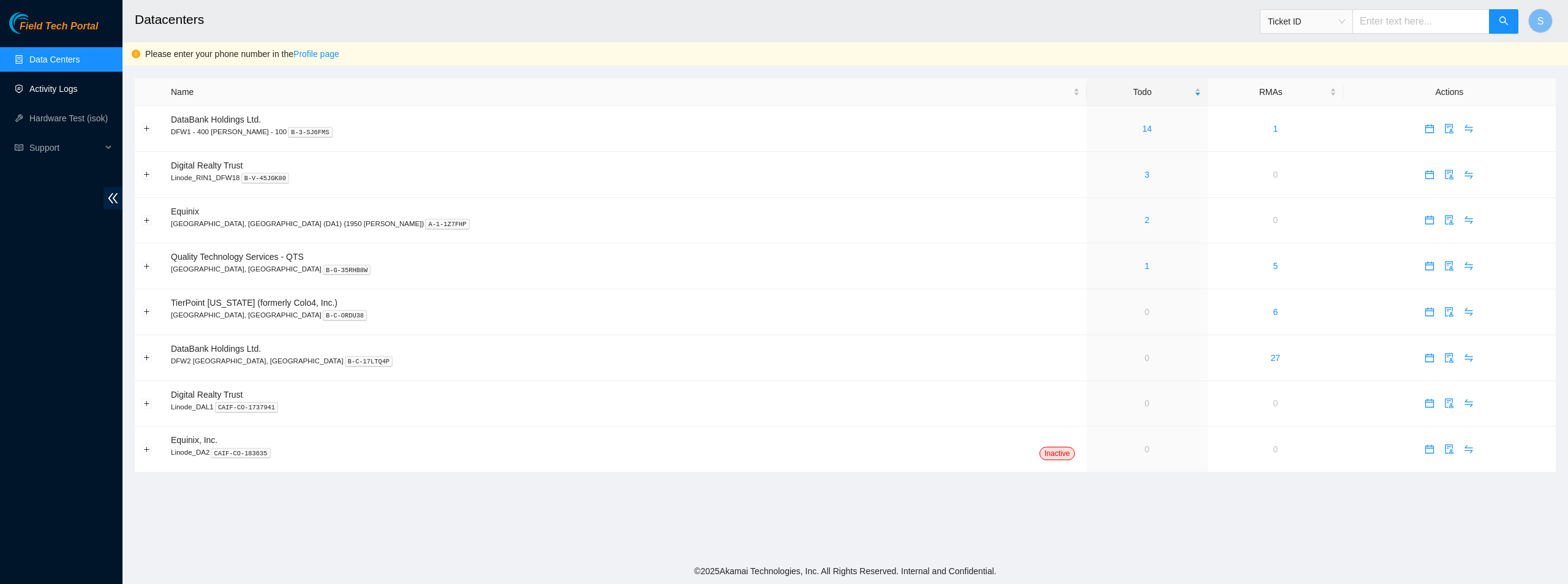
click at [74, 85] on link "Activity Logs" at bounding box center [54, 89] width 48 height 10
click at [56, 90] on link "Activity Logs" at bounding box center [54, 89] width 48 height 10
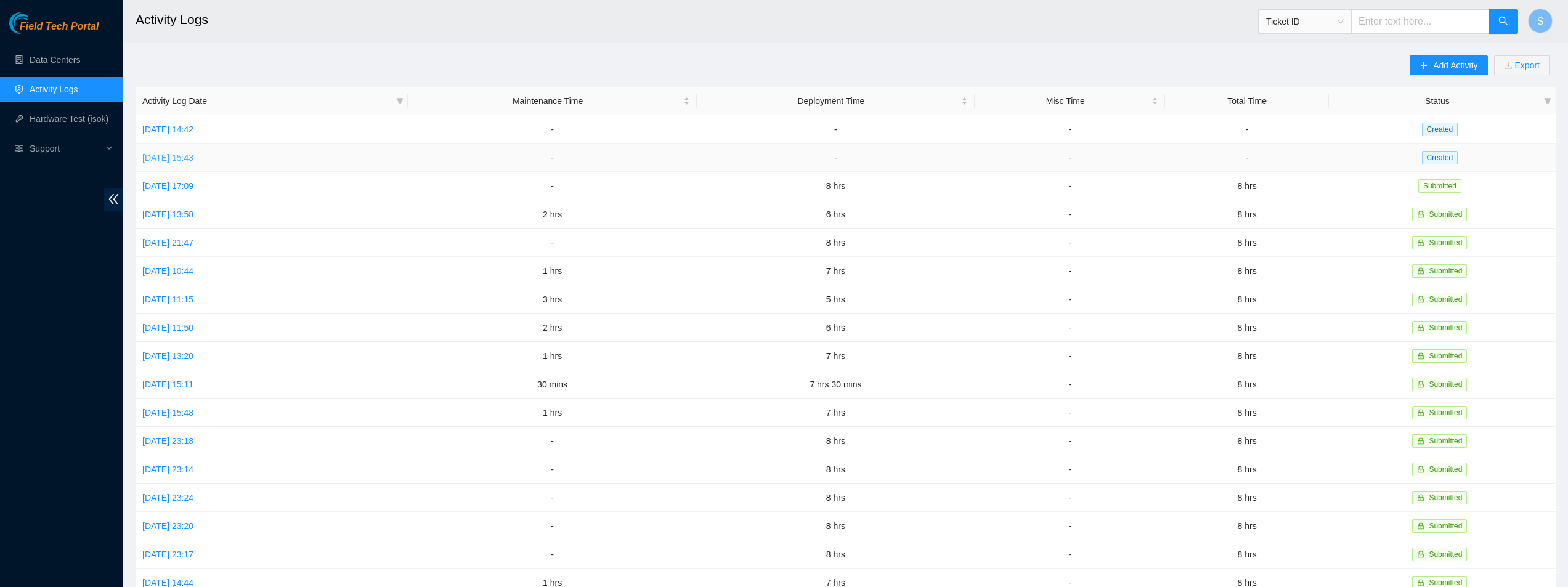
click at [183, 155] on link "Wed, 06 Aug 2025 15:43" at bounding box center [168, 158] width 51 height 10
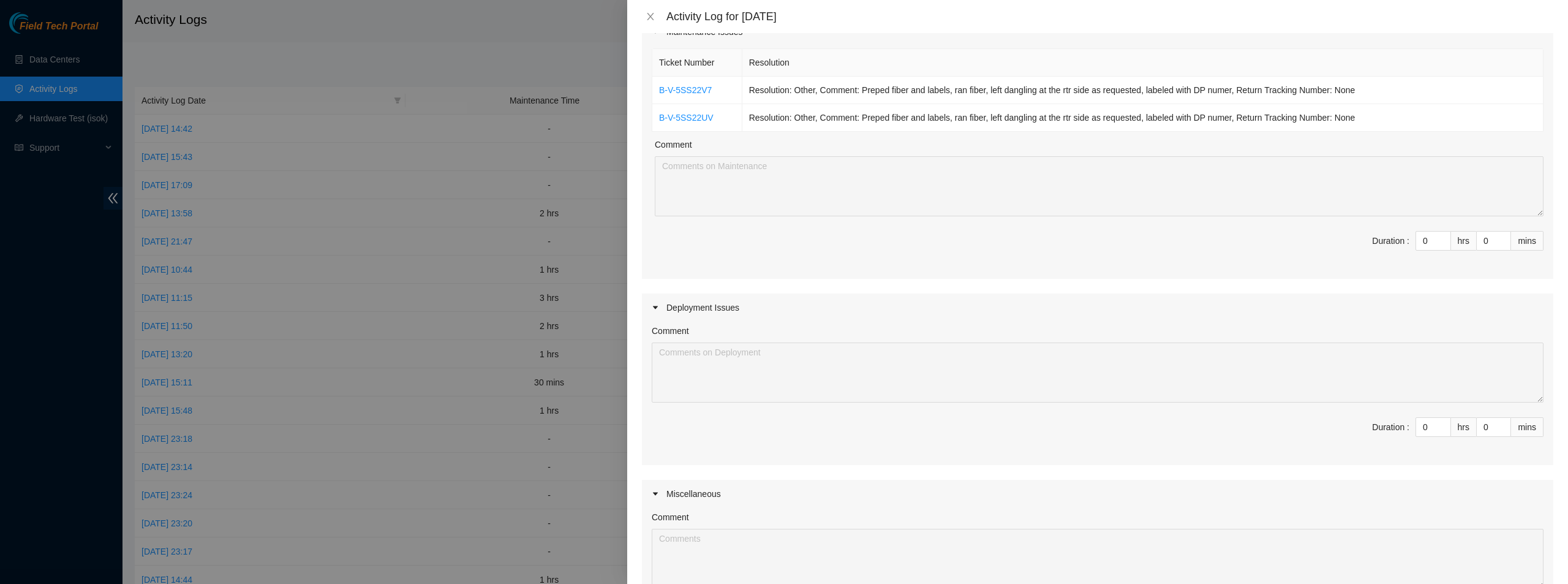
scroll to position [245, 0]
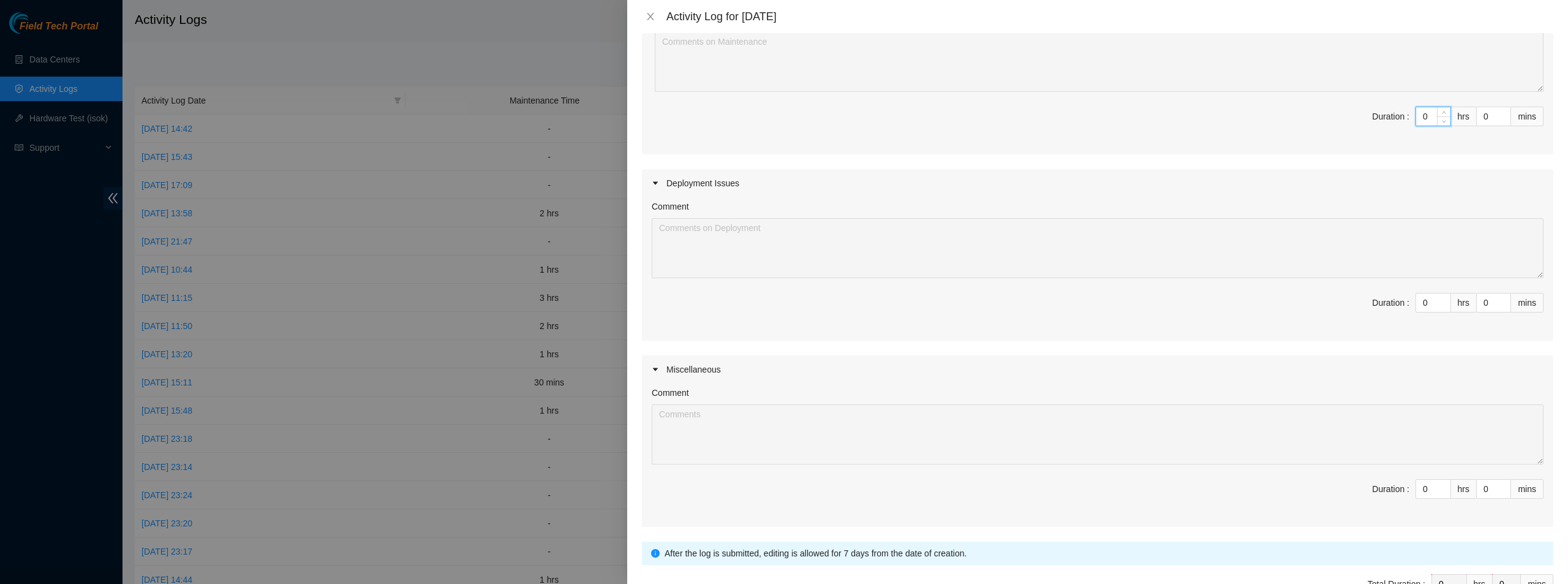
drag, startPoint x: 1421, startPoint y: 115, endPoint x: 1413, endPoint y: 115, distance: 8.0
click at [1417, 115] on input "0" at bounding box center [1433, 116] width 34 height 19
click at [1477, 303] on input "0" at bounding box center [1494, 303] width 33 height 19
type input "1"
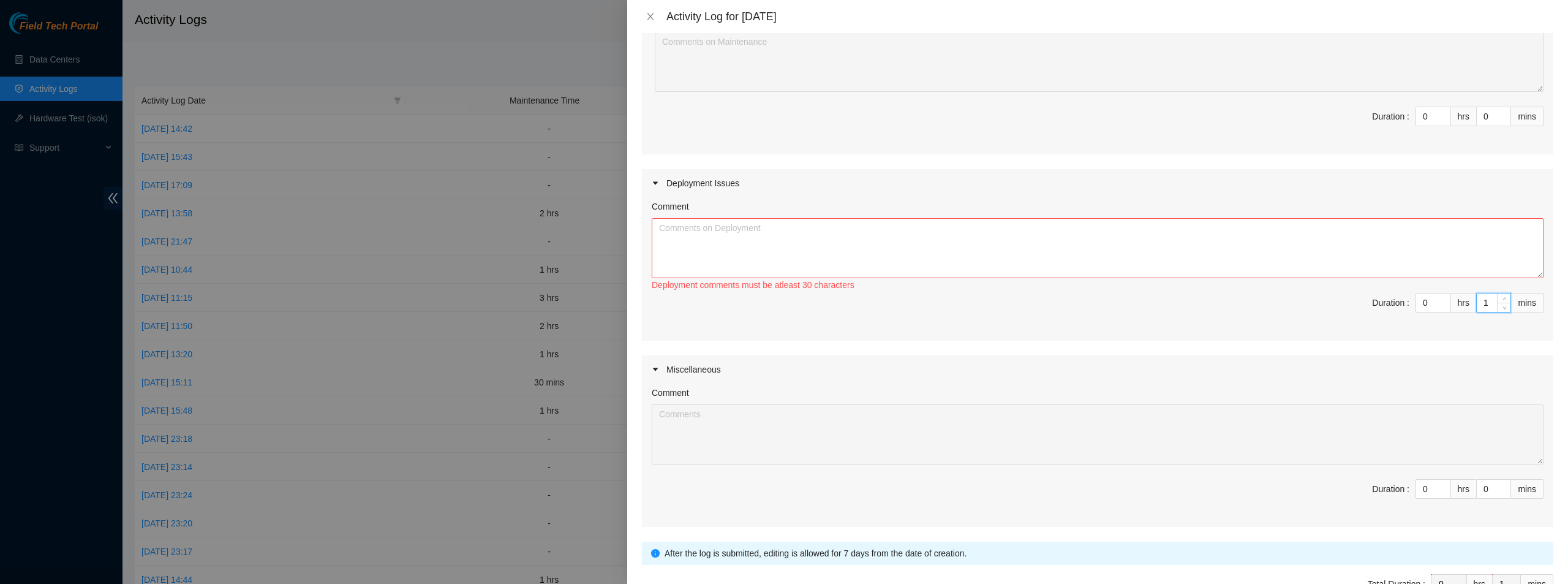
type input "15"
click at [1417, 296] on input "0" at bounding box center [1433, 303] width 34 height 19
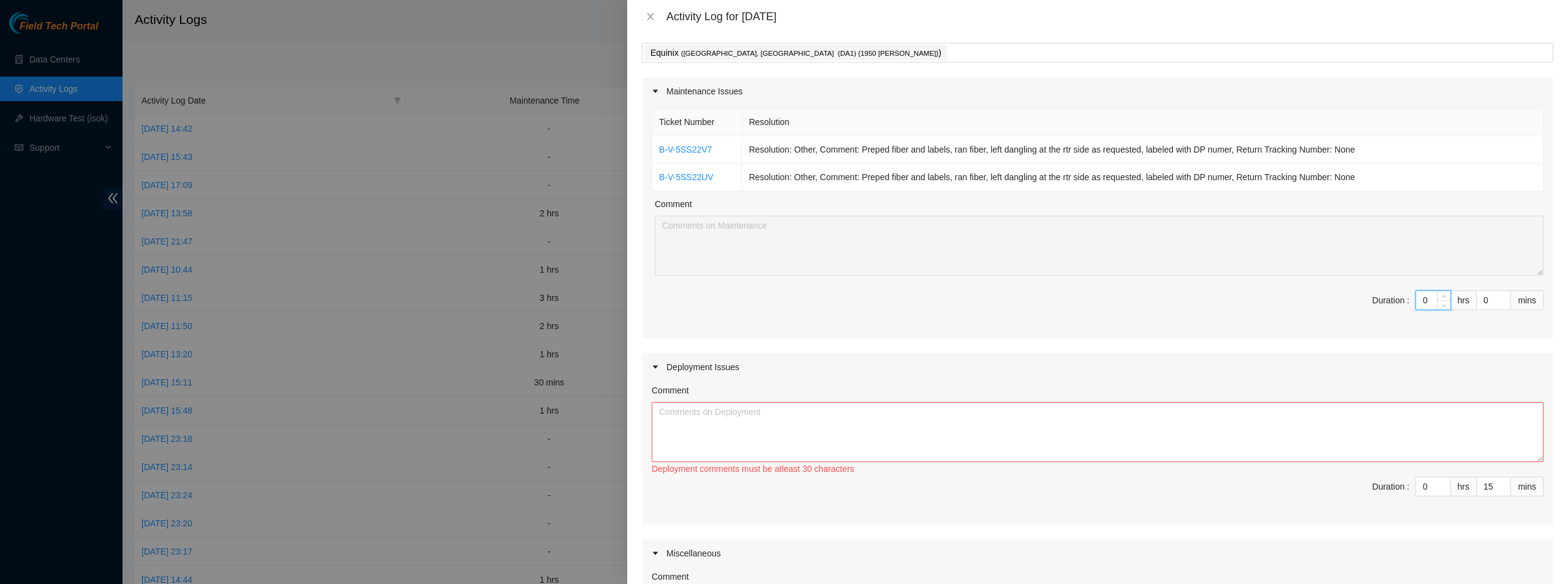
click at [1421, 299] on input "0" at bounding box center [1433, 301] width 34 height 19
type input "6"
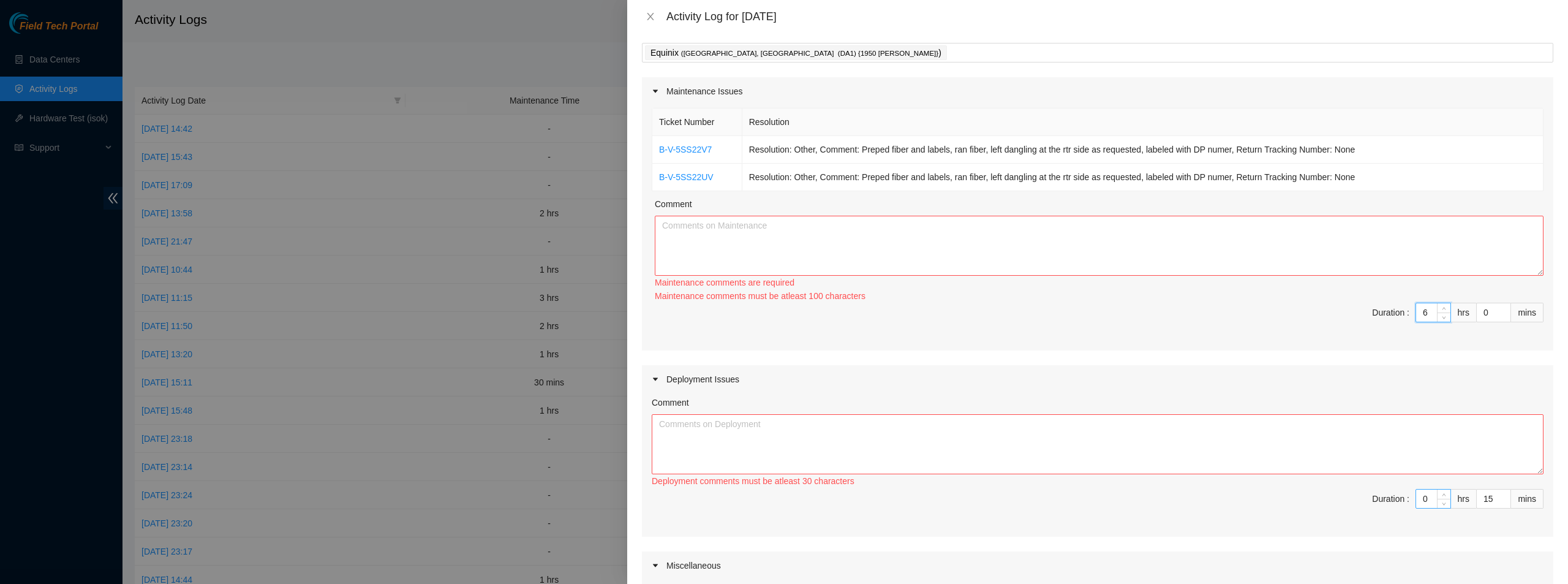
type input "6"
drag, startPoint x: 1416, startPoint y: 497, endPoint x: 1426, endPoint y: 497, distance: 10.0
click at [1426, 497] on input "0" at bounding box center [1433, 499] width 34 height 19
type input "2"
type input "8"
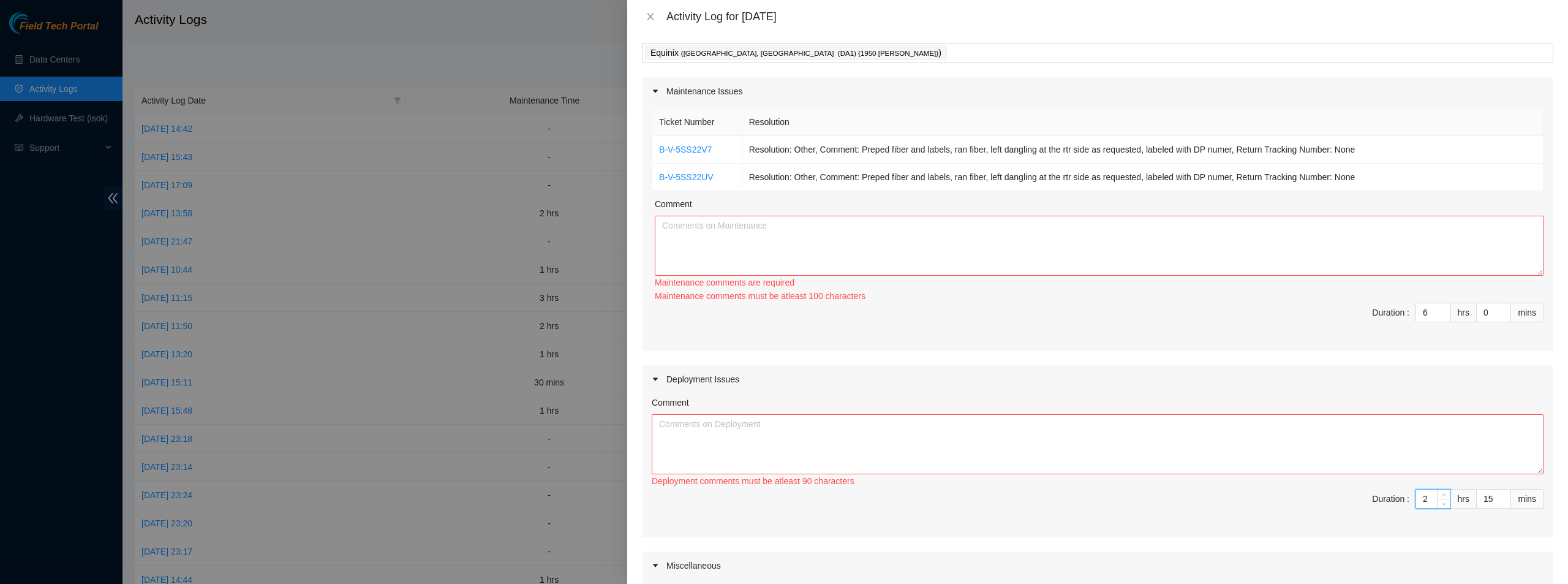
type input "2"
click at [1136, 374] on div "Deployment Issues" at bounding box center [1097, 379] width 911 height 28
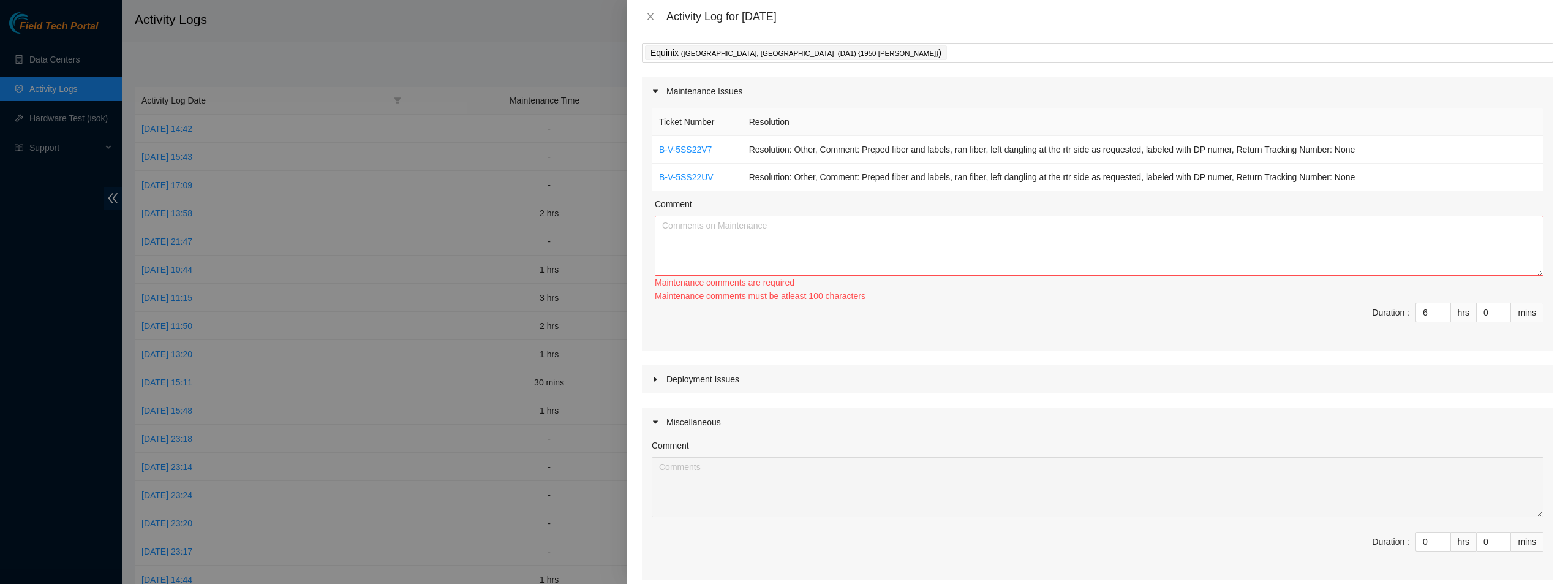
click at [998, 371] on div "Deployment Issues" at bounding box center [1097, 379] width 911 height 28
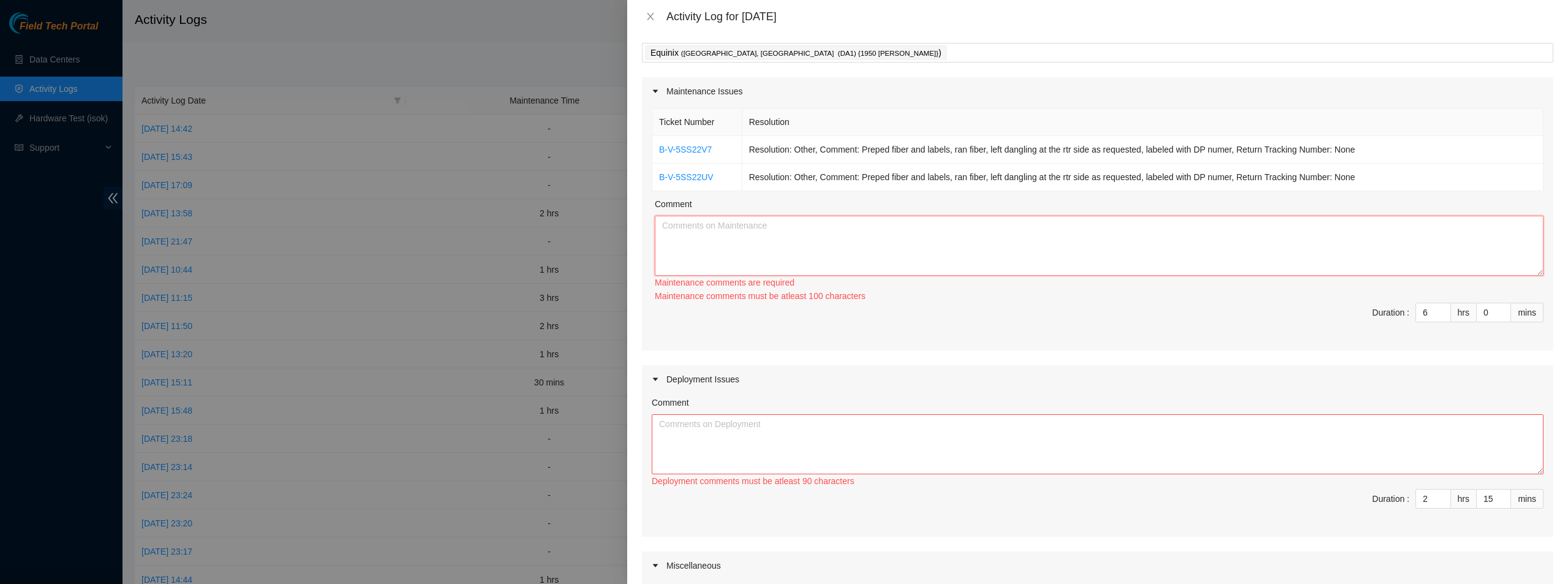
paste textarea "prepared fiber labels and fiber, ran fiber, staged connections ahead of mainten…"
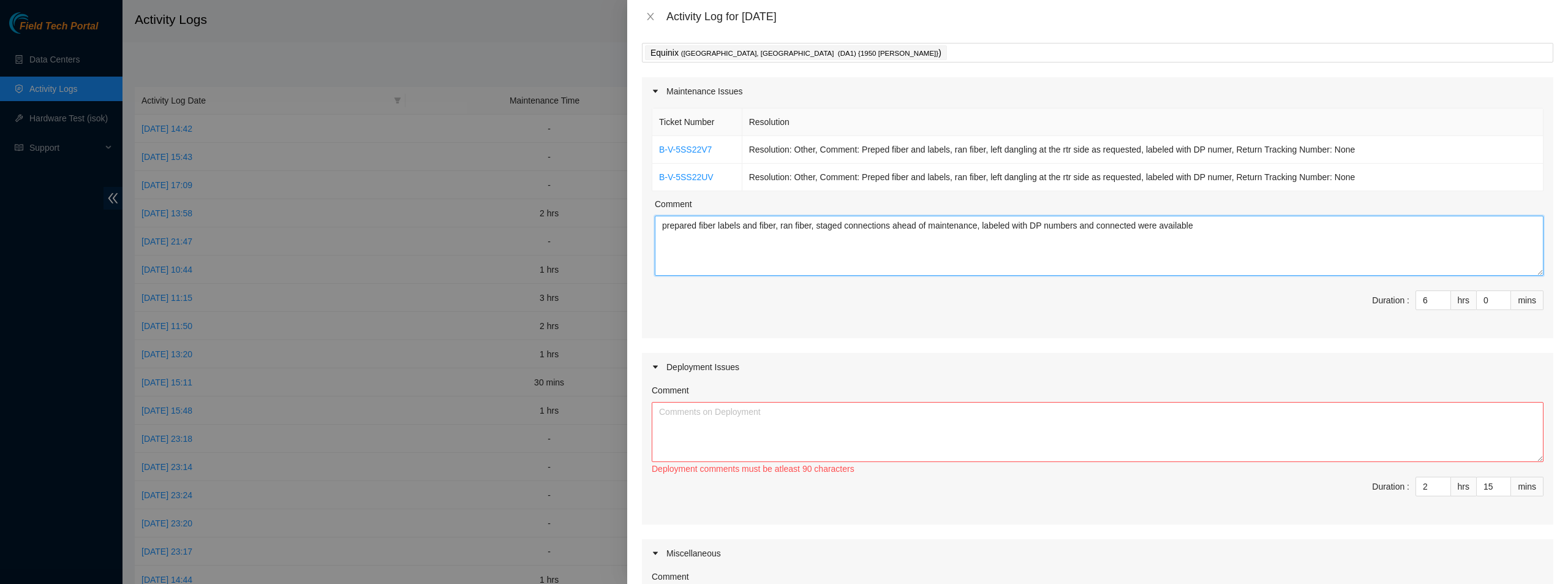
type textarea "prepared fiber labels and fiber, ran fiber, staged connections ahead of mainten…"
paste textarea "assisted with troubleshooting related to Re: EQ - Please Patch | DP83457 - NAP …"
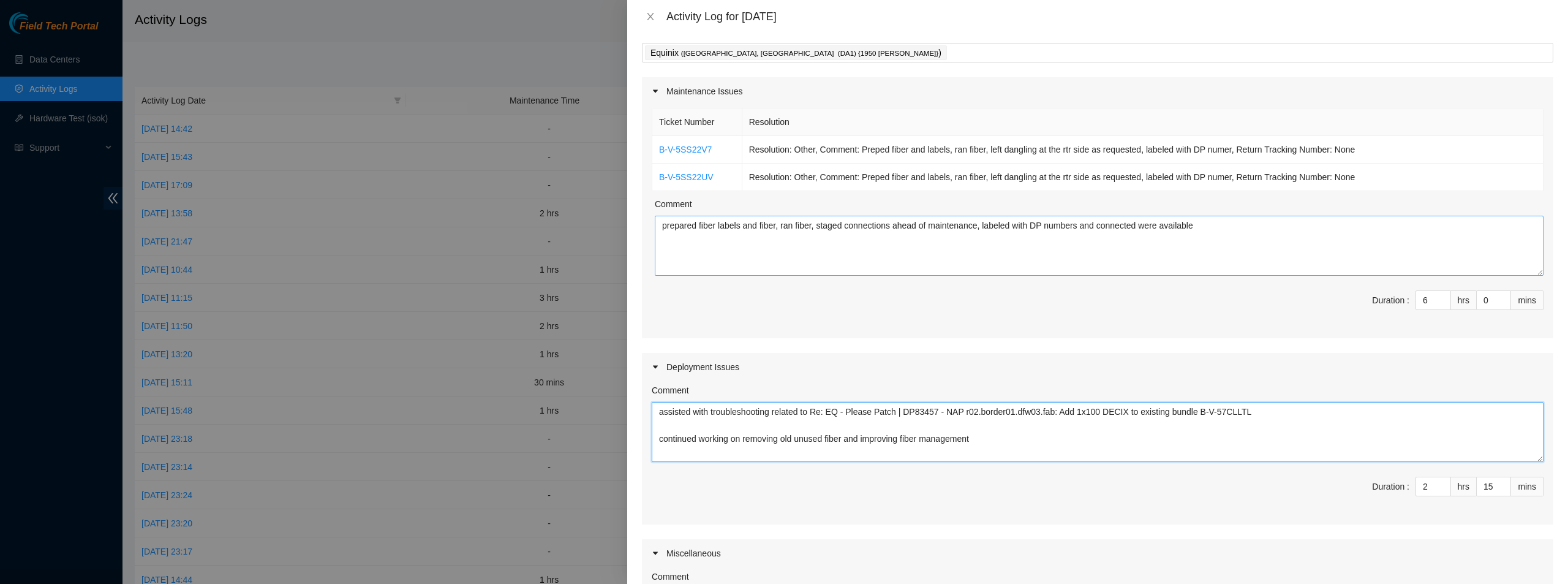
type textarea "assisted with troubleshooting related to Re: EQ - Please Patch | DP83457 - NAP …"
drag, startPoint x: 1250, startPoint y: 235, endPoint x: 561, endPoint y: 242, distance: 689.0
click at [558, 241] on div "Activity Log for 06-08-2025 Note: This activity log is for informational purpos…" at bounding box center [784, 292] width 1568 height 584
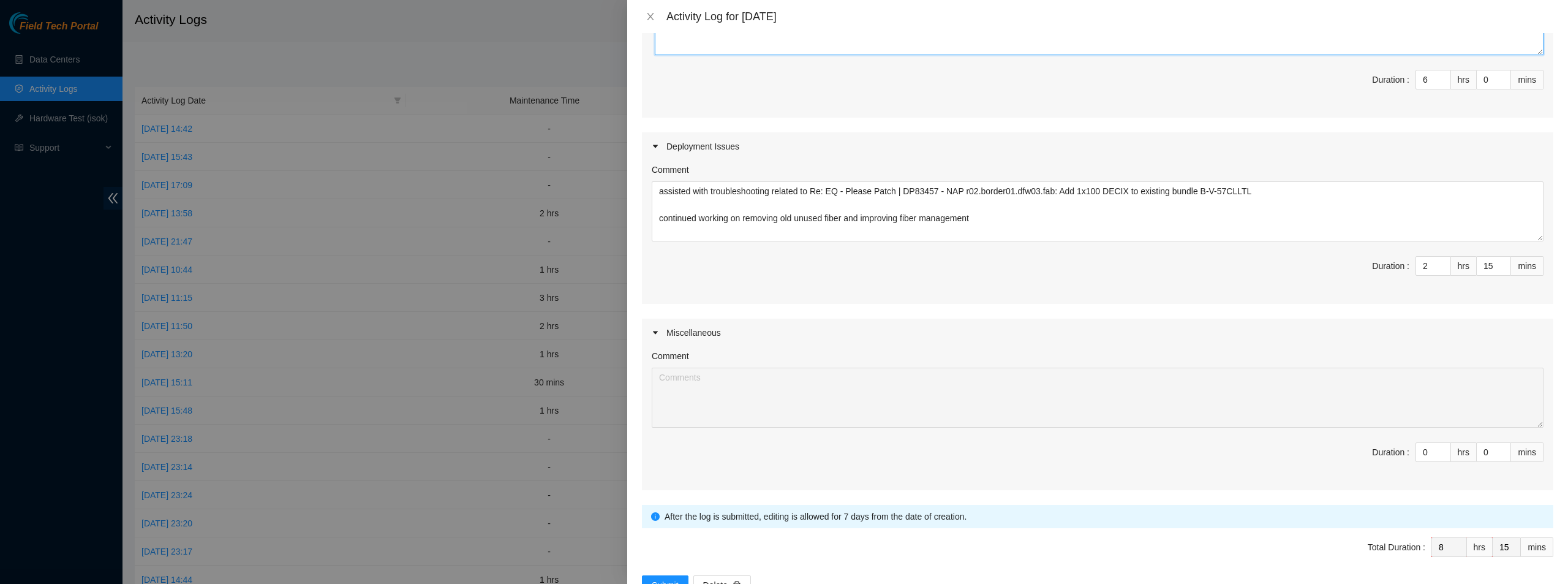
scroll to position [322, 0]
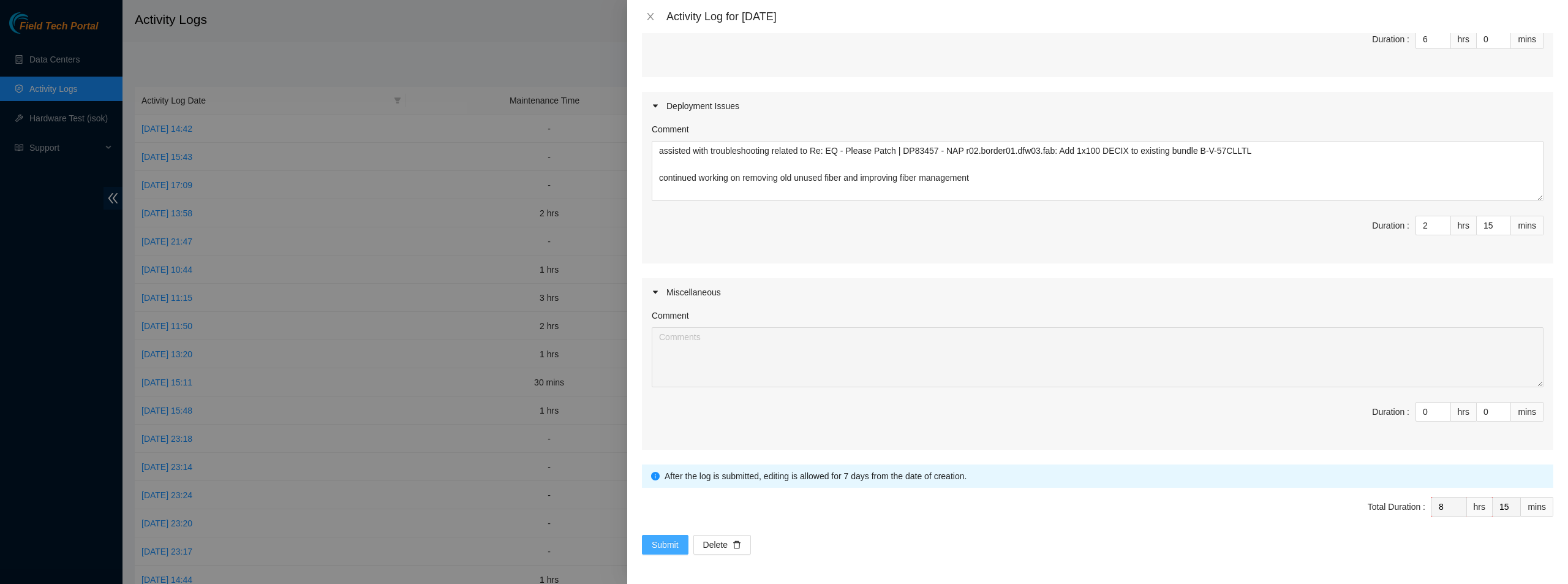
click at [666, 543] on span "Submit" at bounding box center [665, 545] width 27 height 14
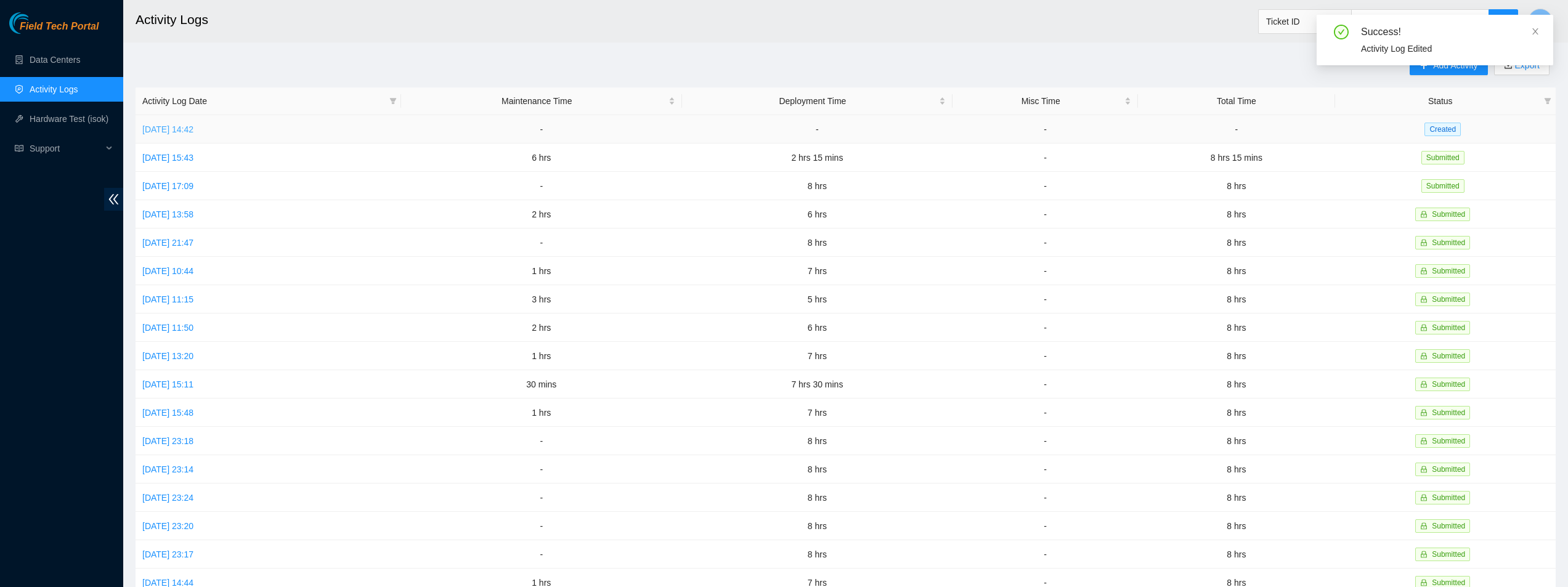
click at [164, 134] on link "Fri, 08 Aug 2025 14:42" at bounding box center [168, 129] width 51 height 10
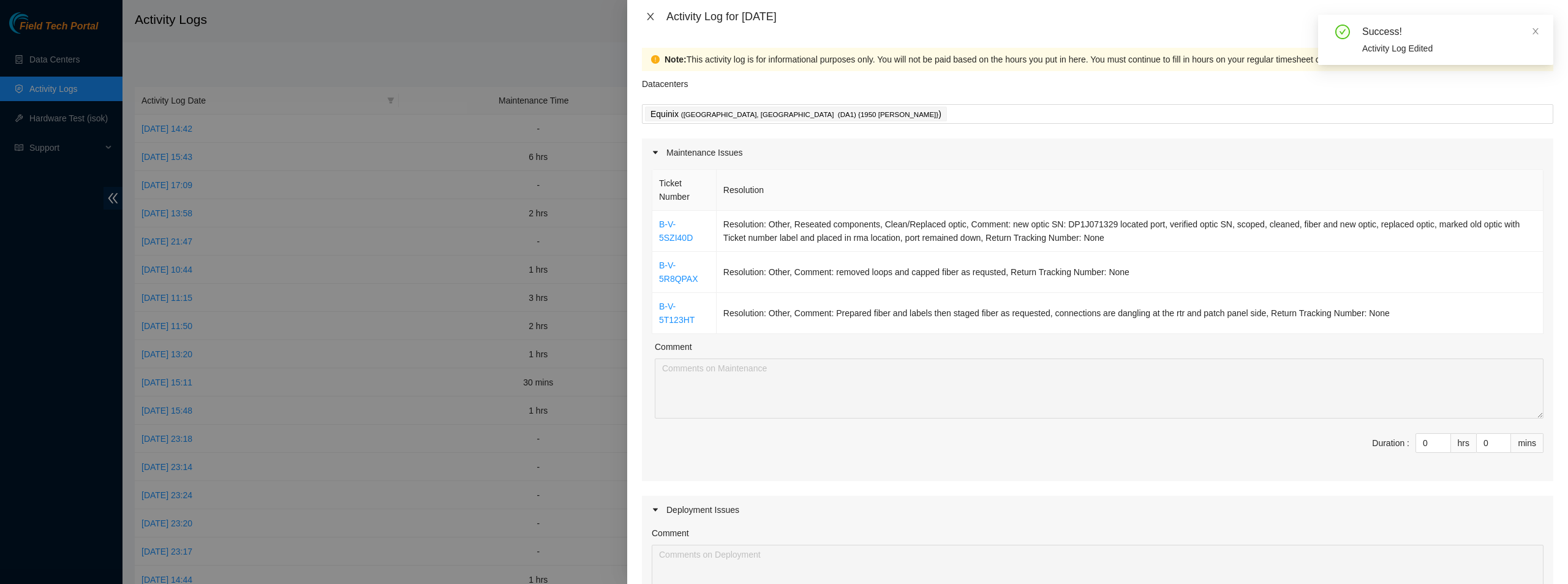
click at [649, 17] on icon "close" at bounding box center [650, 17] width 10 height 10
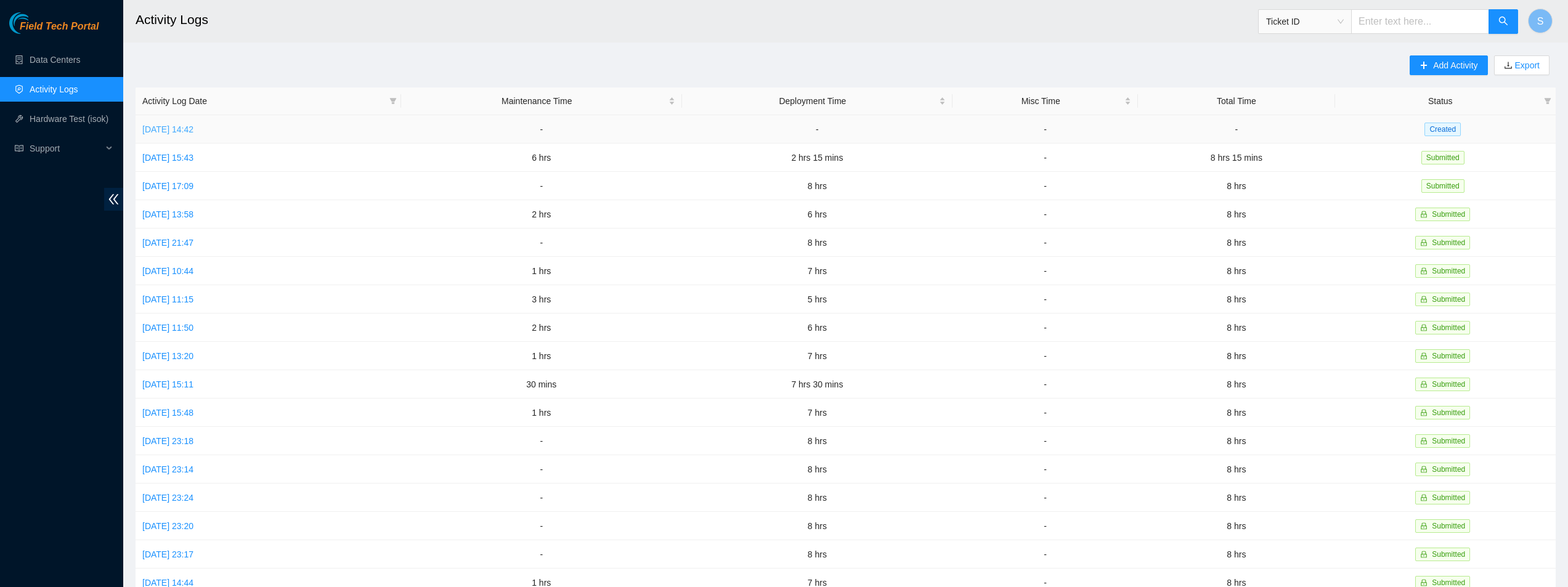
click at [193, 127] on link "Fri, 08 Aug 2025 14:42" at bounding box center [168, 129] width 51 height 10
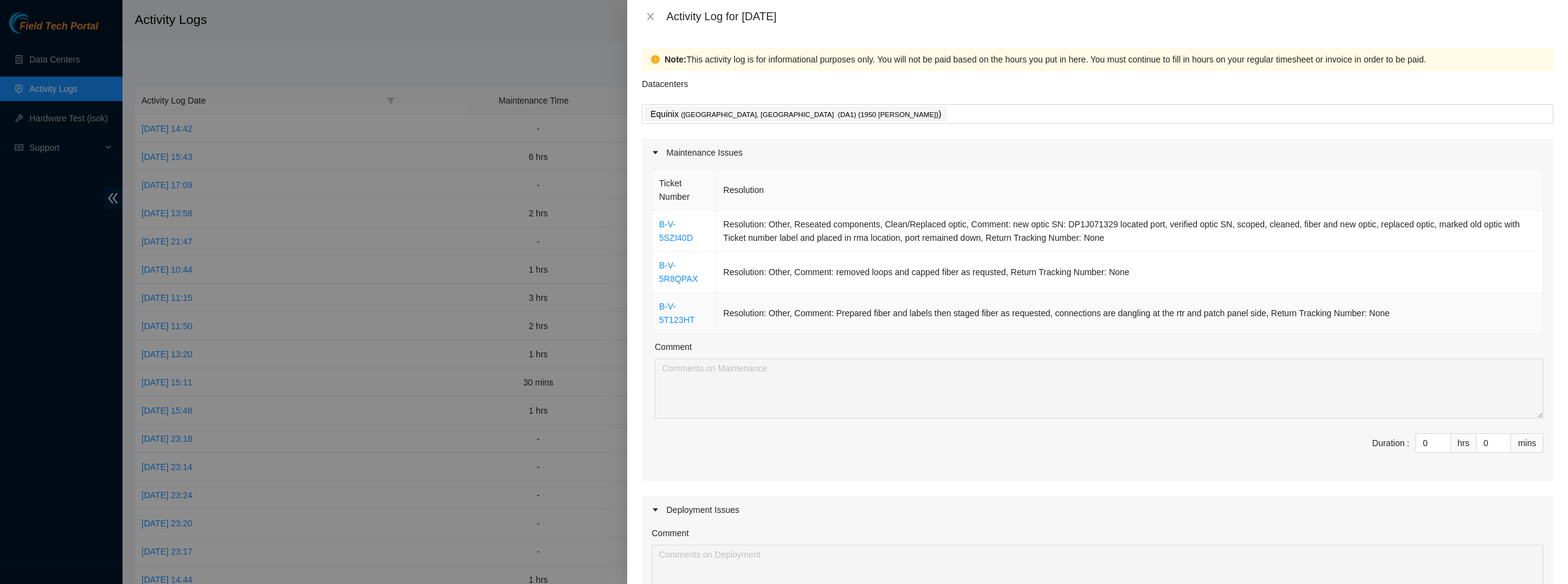
scroll to position [122, 0]
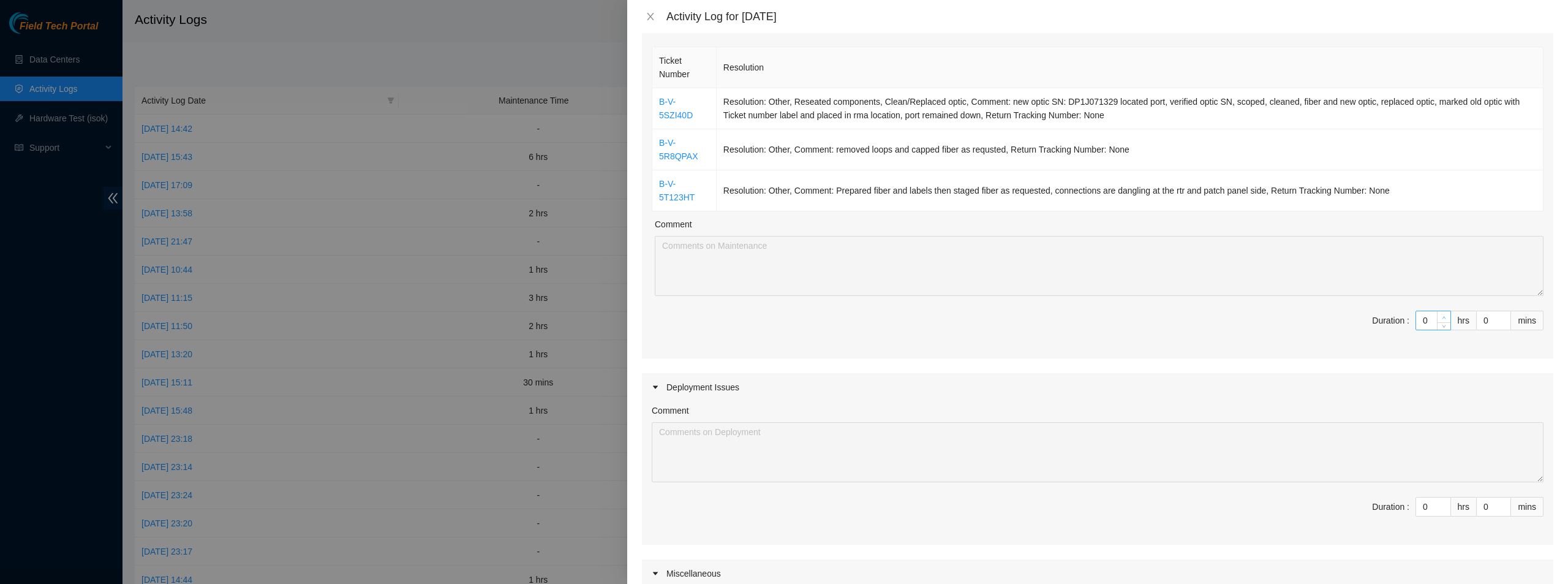
type input "1"
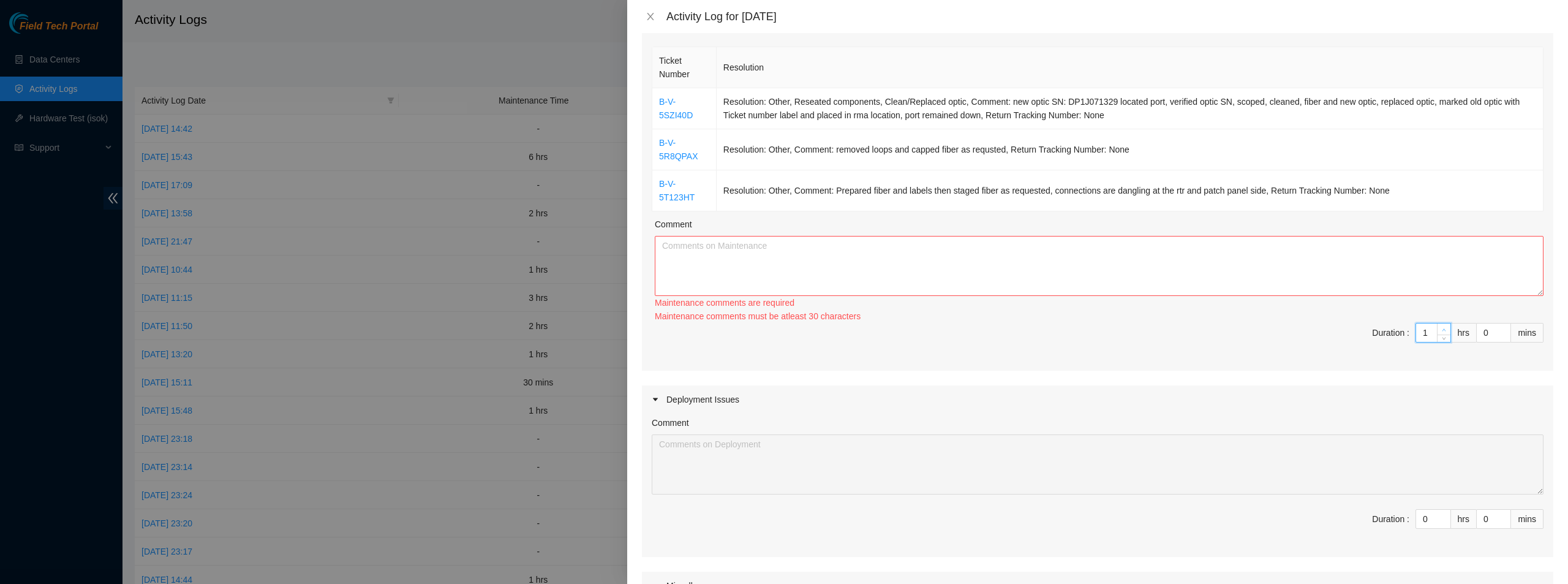
click at [1442, 328] on icon "up" at bounding box center [1444, 330] width 4 height 4
type input "2"
click at [1434, 316] on div "Ticket Number Resolution B-V-5SZI40D Resolution: Other, Reseated components, Cl…" at bounding box center [1097, 207] width 911 height 327
click at [1434, 316] on div "Maintenance comments must be atleast 60 characters" at bounding box center [1099, 316] width 889 height 14
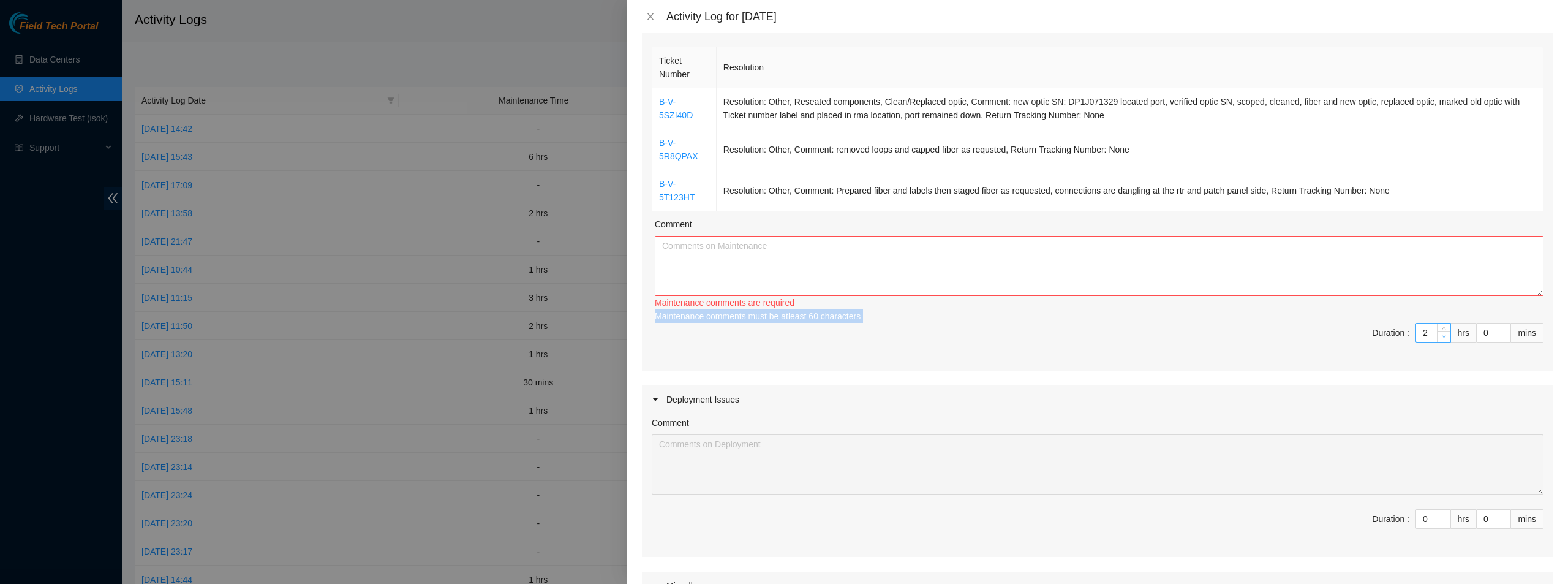
type input "1"
click at [1442, 335] on icon "down" at bounding box center [1444, 337] width 4 height 4
click at [1438, 321] on div "Maintenance comments must be atleast 30 characters" at bounding box center [1099, 316] width 889 height 14
type input "2"
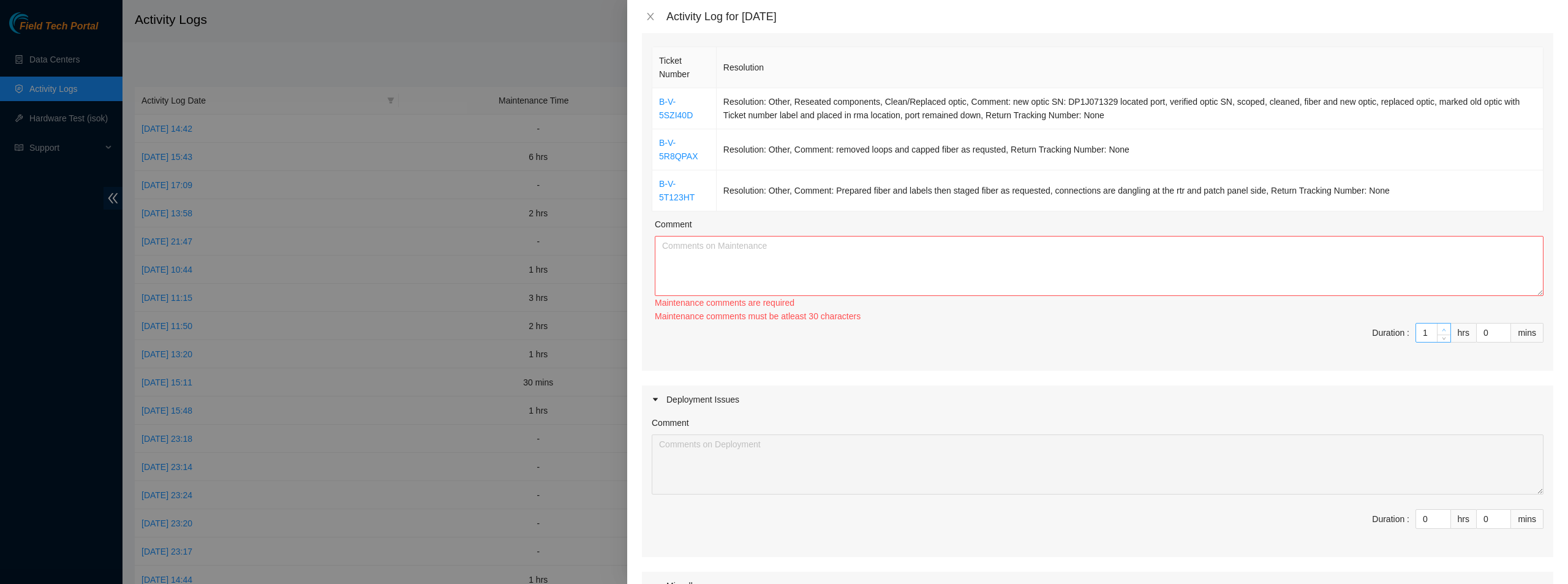
type input "2"
click at [1442, 328] on icon "up" at bounding box center [1444, 330] width 4 height 4
type input "3"
click at [1437, 328] on div at bounding box center [1444, 333] width 14 height 19
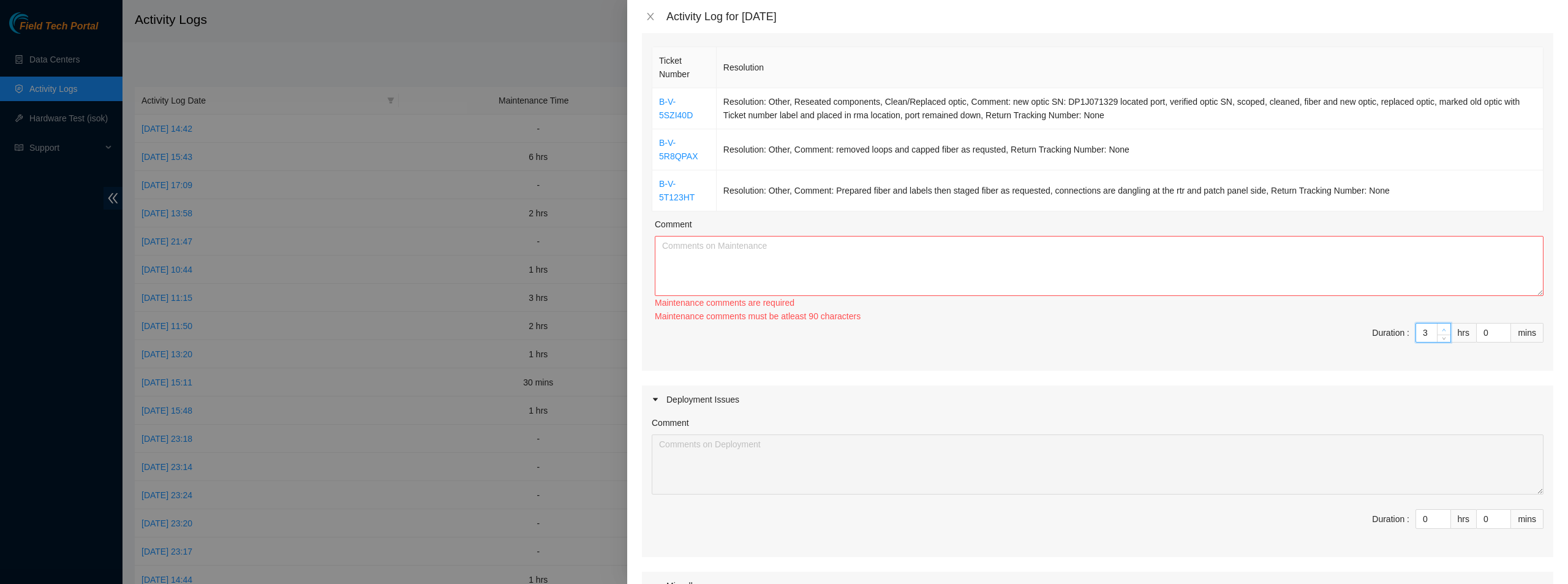
type input "2"
click at [1437, 335] on span "Decrease Value" at bounding box center [1444, 338] width 14 height 7
type input "3"
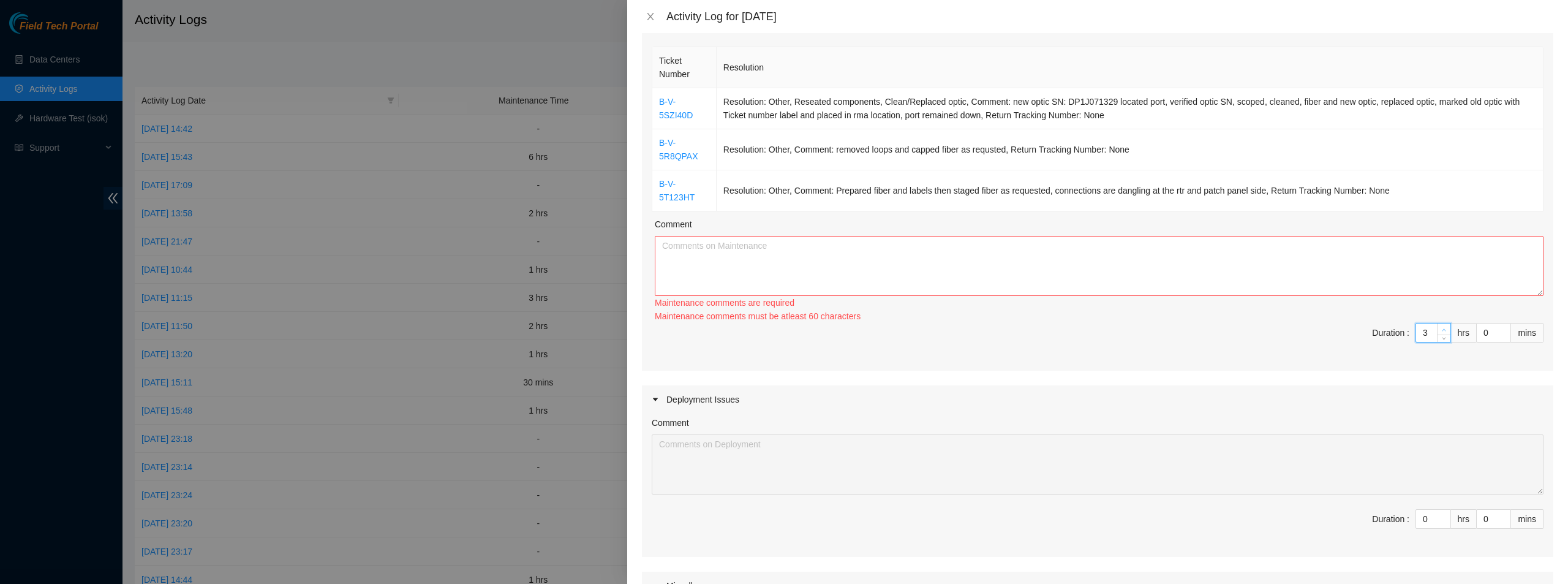
click at [1442, 328] on icon "up" at bounding box center [1444, 330] width 4 height 4
type input "4"
click at [1437, 327] on div at bounding box center [1444, 333] width 14 height 19
type input "3"
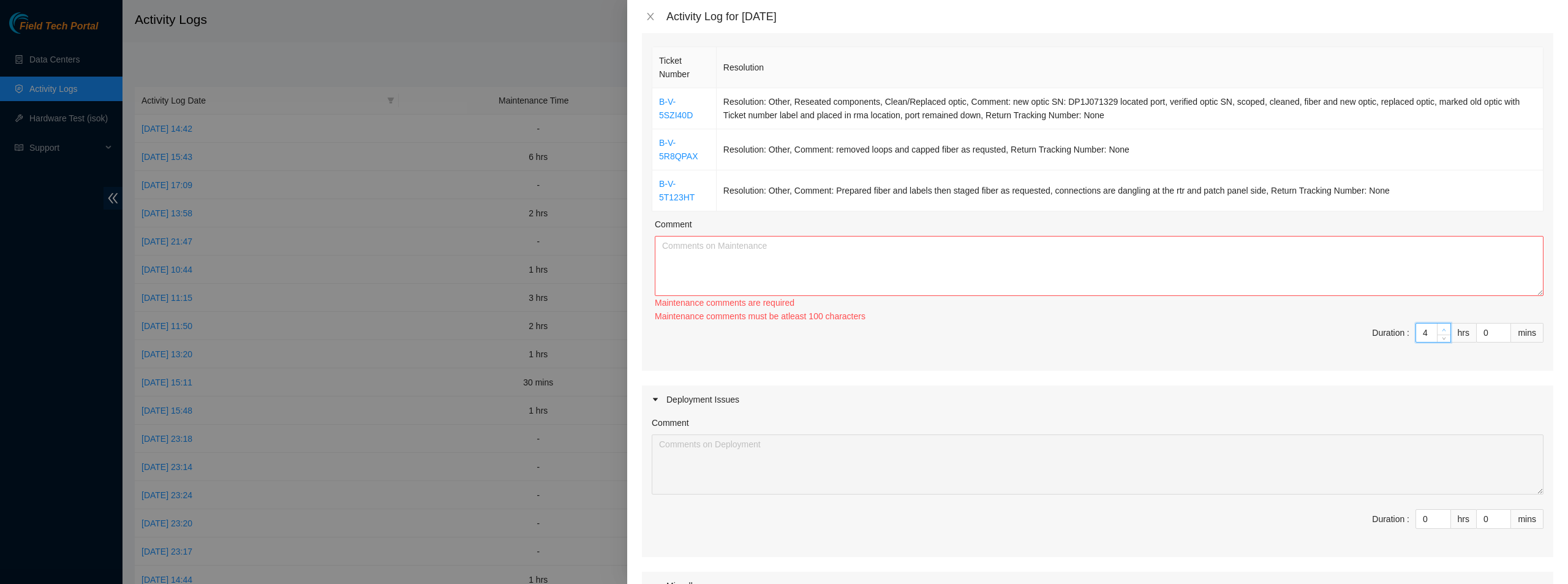
type input "3"
click at [1437, 327] on div at bounding box center [1444, 333] width 14 height 19
type input "4"
click at [1442, 328] on icon "up" at bounding box center [1444, 330] width 4 height 4
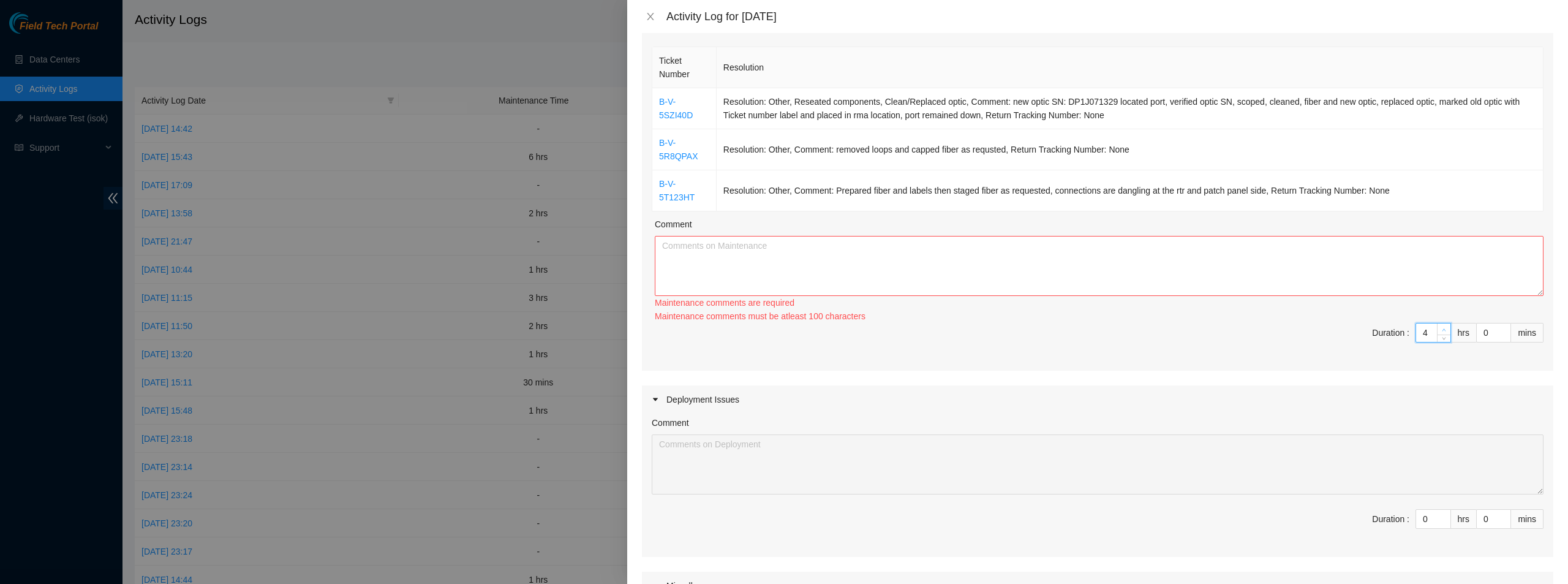
type input "5"
click at [1442, 328] on icon "up" at bounding box center [1444, 330] width 4 height 4
type input "6"
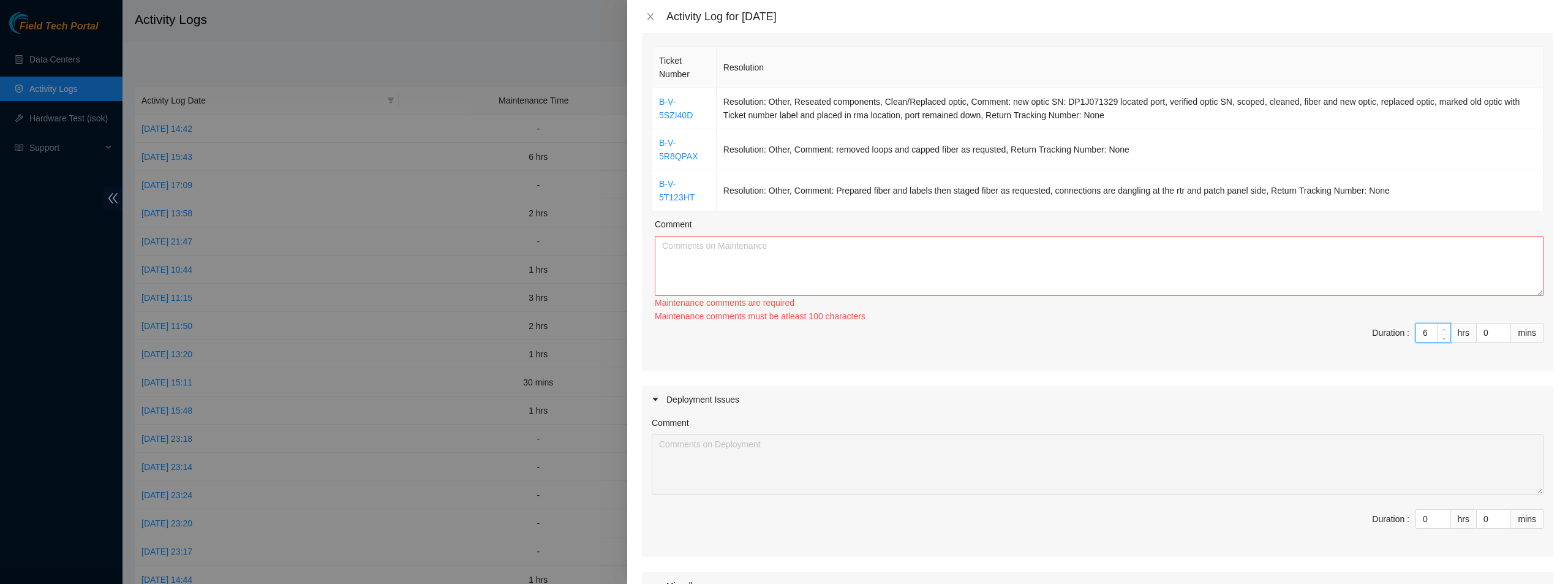
click at [1442, 328] on icon "up" at bounding box center [1444, 330] width 4 height 4
click at [1143, 208] on td "Resolution: Other, Comment: Prepared fiber and labels then staged fiber as requ…" at bounding box center [1130, 191] width 827 height 41
click at [1136, 260] on textarea "Comment" at bounding box center [1099, 265] width 889 height 60
paste textarea "prepared fiber labels and fiber, ran fiber, staged connections ahead of mainten…"
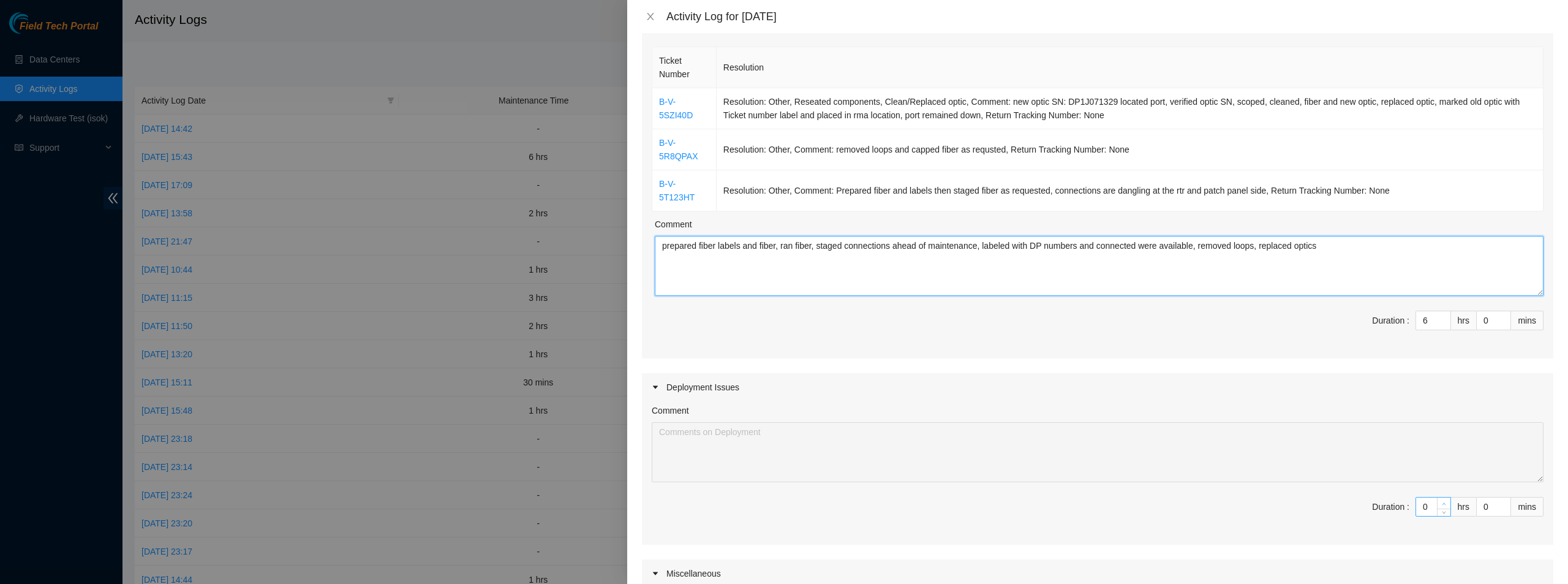
type textarea "prepared fiber labels and fiber, ran fiber, staged connections ahead of mainten…"
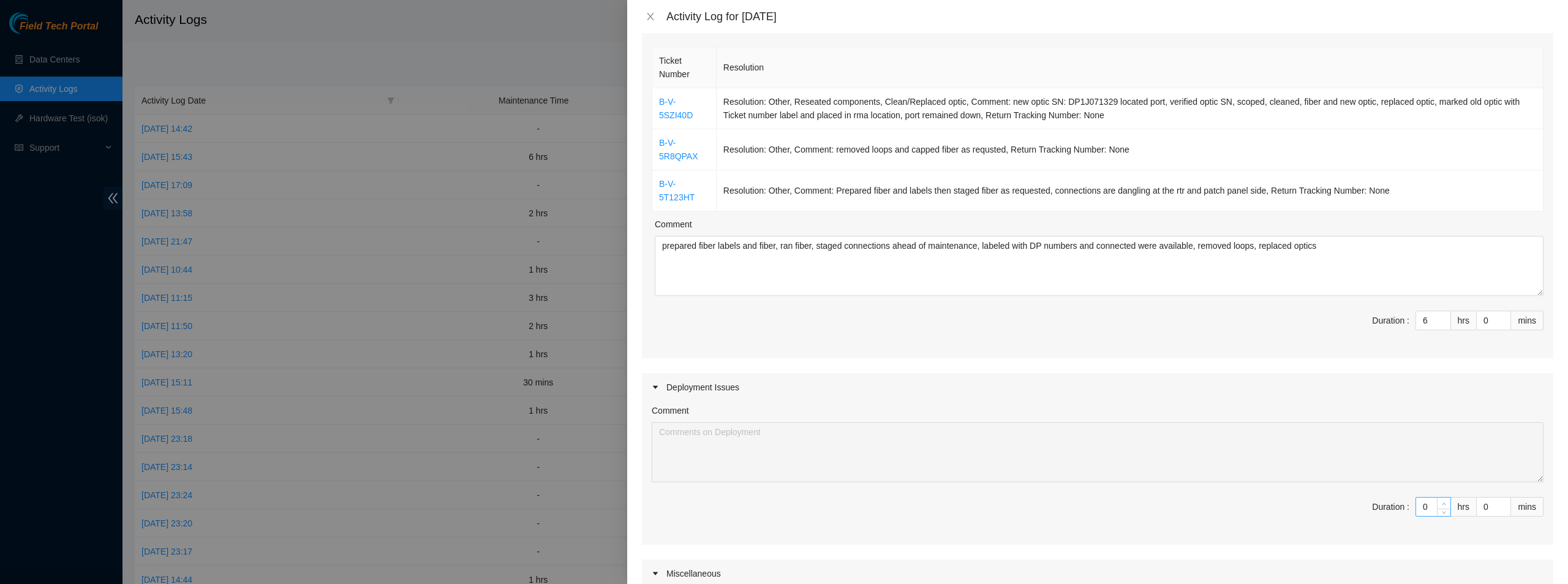
type input "1"
type input "7"
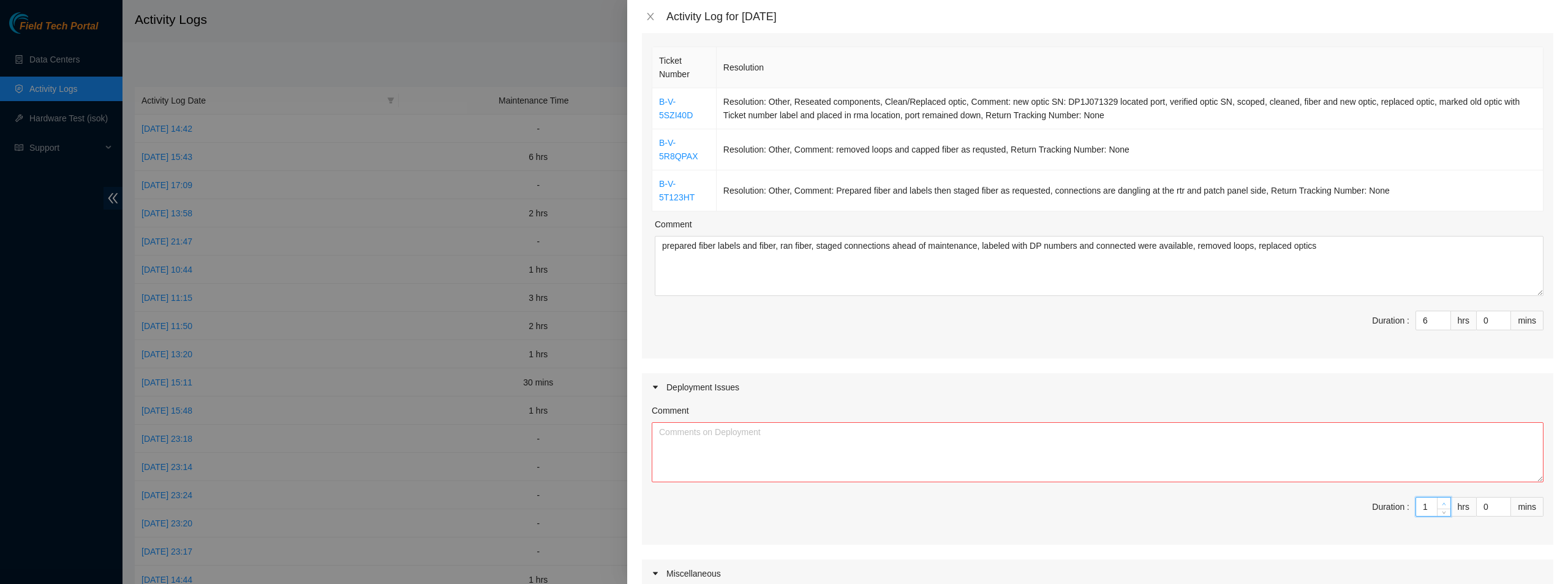
click at [1442, 505] on icon "up" at bounding box center [1444, 504] width 4 height 4
type input "2"
type input "8"
click at [1441, 506] on span "up" at bounding box center [1444, 504] width 7 height 7
click at [1152, 453] on textarea "Comment" at bounding box center [1097, 452] width 892 height 60
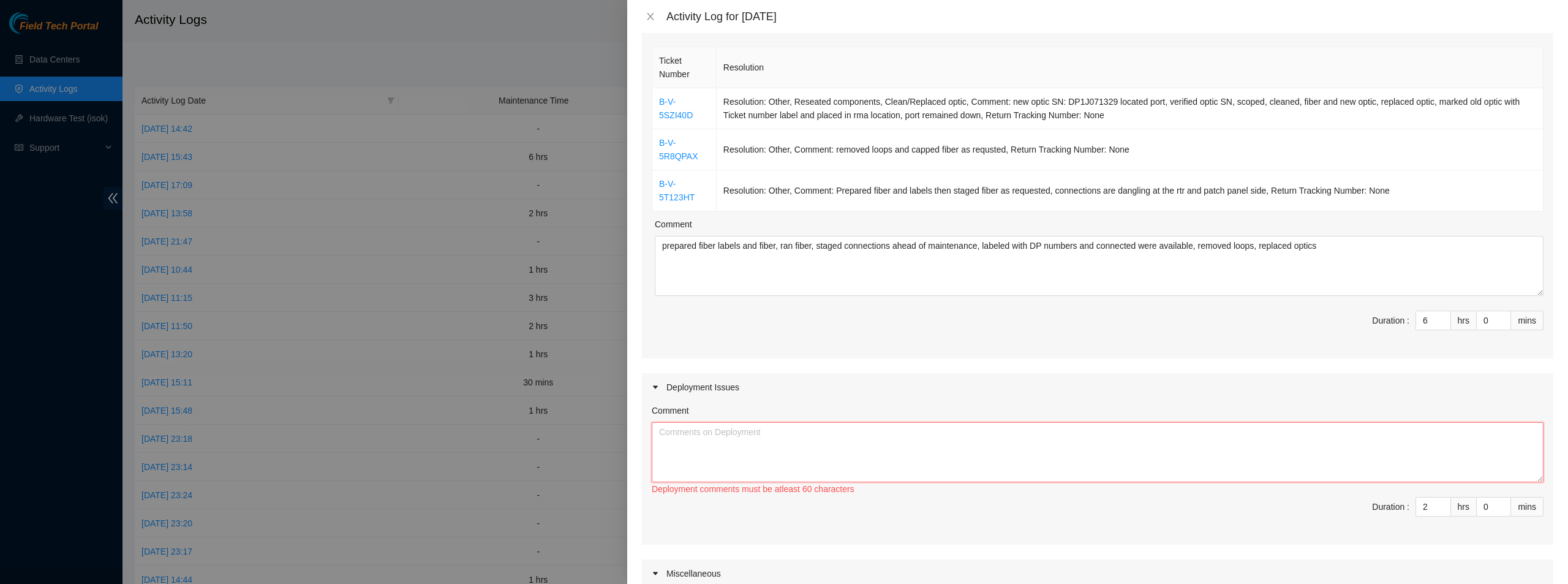
paste textarea "continued working on removing old unused fiber and improving fiber management"
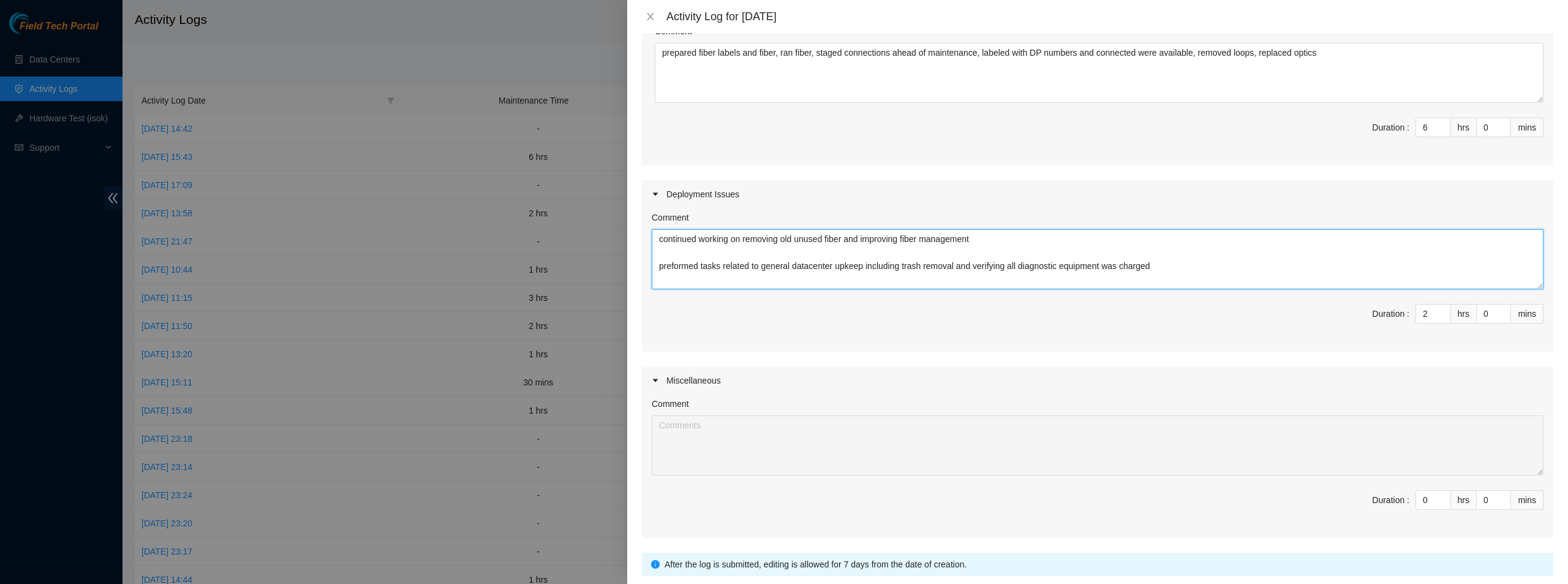
scroll to position [367, 0]
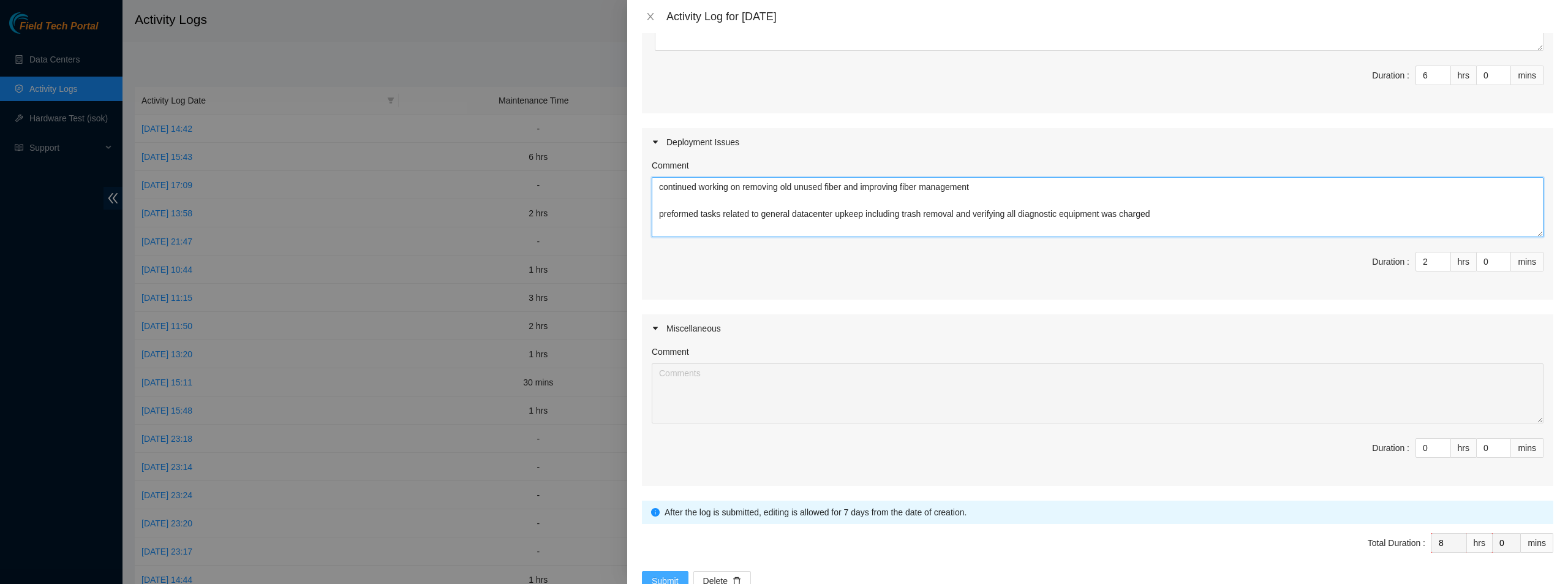
type textarea "continued working on removing old unused fiber and improving fiber management p…"
click at [657, 575] on span "Submit" at bounding box center [665, 581] width 27 height 14
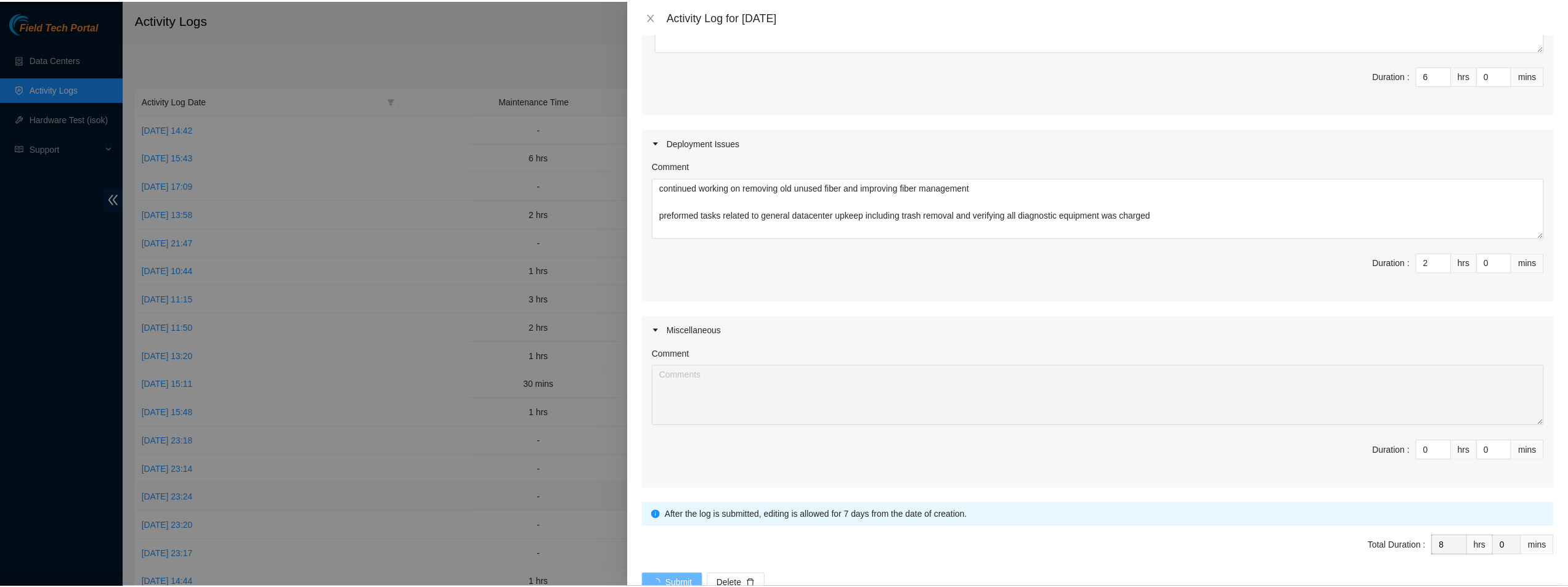
scroll to position [0, 0]
